Goal: Go to known website: Access a specific website the user already knows

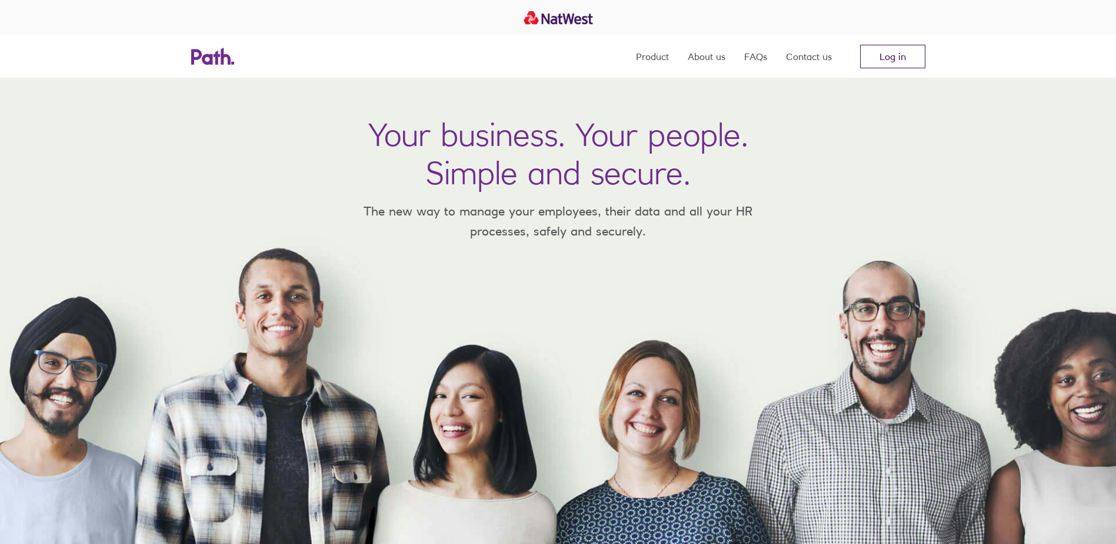
click at [888, 61] on link "Log in" at bounding box center [892, 57] width 65 height 24
click at [887, 59] on link "Log in" at bounding box center [892, 57] width 65 height 24
